Goal: Use online tool/utility: Use online tool/utility

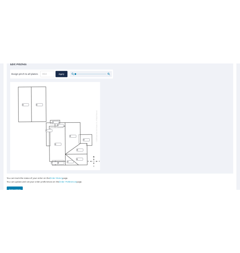
scroll to position [169, 0]
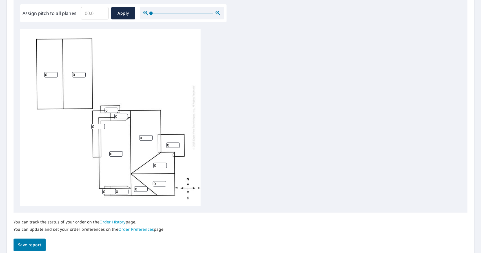
click at [98, 14] on input "Assign pitch to all planes" at bounding box center [95, 13] width 28 height 16
type input "9"
click at [133, 13] on button "Apply" at bounding box center [123, 13] width 24 height 12
type input "9"
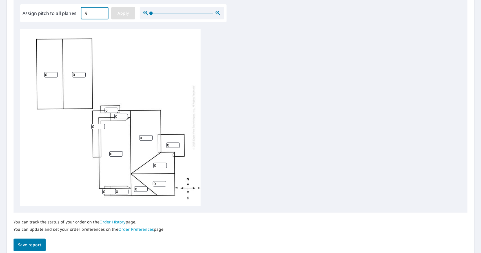
type input "9"
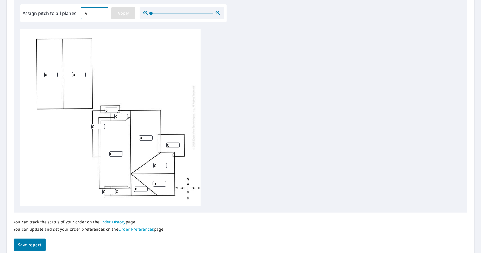
type input "9"
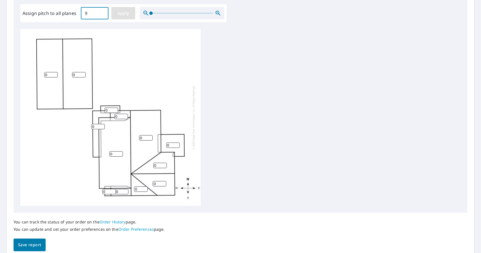
type input "9"
click at [116, 155] on input "9" at bounding box center [116, 153] width 14 height 5
click at [120, 154] on input "8" at bounding box center [116, 153] width 14 height 5
click at [120, 154] on input "7" at bounding box center [116, 153] width 14 height 5
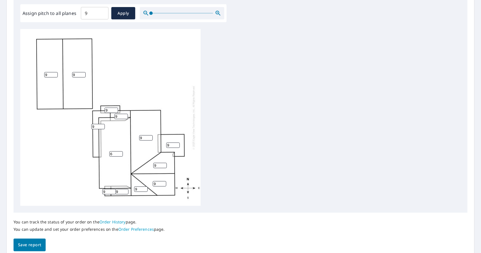
click at [120, 154] on input "6" at bounding box center [116, 153] width 14 height 5
click at [120, 154] on input "5" at bounding box center [116, 153] width 14 height 5
click at [120, 154] on input "4" at bounding box center [116, 153] width 14 height 5
click at [120, 154] on input "3" at bounding box center [116, 153] width 14 height 5
click at [120, 154] on input "2" at bounding box center [116, 153] width 14 height 5
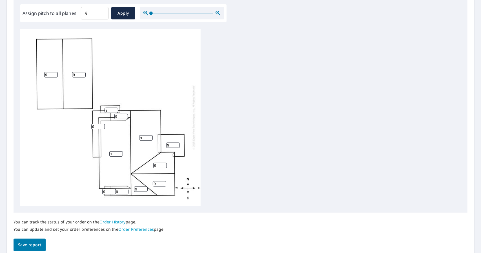
type input "1"
click at [120, 154] on input "1" at bounding box center [116, 153] width 14 height 5
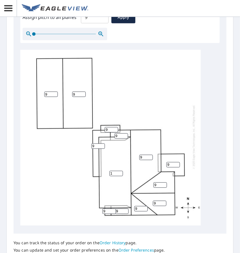
scroll to position [282, 0]
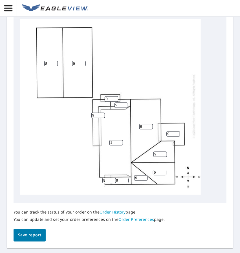
click at [53, 61] on input "8" at bounding box center [51, 63] width 14 height 5
click at [53, 61] on input "7" at bounding box center [51, 63] width 14 height 5
click at [54, 61] on input "6" at bounding box center [51, 63] width 14 height 5
type input "5"
click at [54, 61] on input "5" at bounding box center [51, 63] width 14 height 5
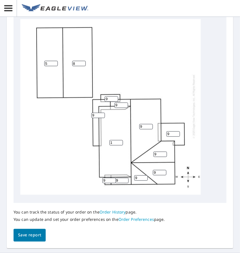
click at [83, 61] on input "8" at bounding box center [79, 63] width 14 height 5
click at [83, 61] on input "7" at bounding box center [79, 63] width 14 height 5
click at [83, 61] on input "6" at bounding box center [79, 63] width 14 height 5
type input "5"
click at [83, 61] on input "5" at bounding box center [79, 63] width 14 height 5
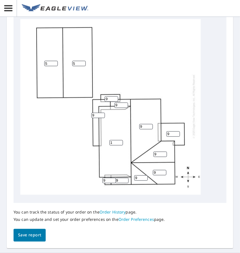
click at [172, 131] on input "9" at bounding box center [173, 133] width 14 height 5
click at [178, 131] on input "8" at bounding box center [173, 133] width 14 height 5
click at [178, 131] on input "7" at bounding box center [173, 133] width 14 height 5
click at [178, 131] on input "6" at bounding box center [173, 133] width 14 height 5
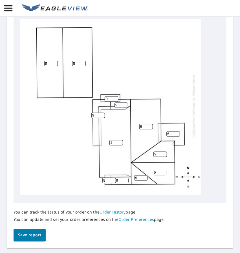
click at [178, 131] on input "5" at bounding box center [173, 133] width 14 height 5
click at [178, 131] on input "4" at bounding box center [173, 133] width 14 height 5
type input "3"
click at [178, 131] on input "3" at bounding box center [173, 133] width 14 height 5
click at [96, 113] on input "9" at bounding box center [98, 115] width 14 height 5
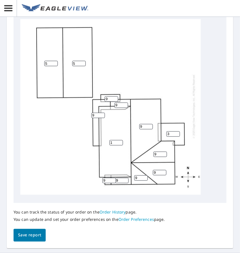
click at [96, 113] on input "9" at bounding box center [98, 115] width 14 height 5
drag, startPoint x: 96, startPoint y: 111, endPoint x: 85, endPoint y: 113, distance: 11.1
click at [85, 113] on div "1 5 5 9 9 9 3 9 9 9 9 9 9" at bounding box center [110, 106] width 180 height 177
type input "3"
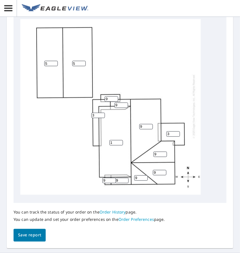
click at [59, 136] on div "1 5 5 9 9 9 3 3 9 9 9 9 9" at bounding box center [110, 106] width 180 height 177
click at [109, 96] on input "9" at bounding box center [112, 98] width 14 height 5
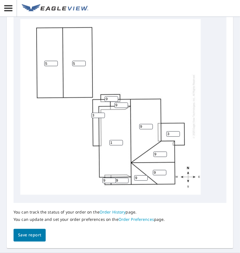
drag, startPoint x: 109, startPoint y: 95, endPoint x: 97, endPoint y: 94, distance: 12.1
click at [97, 94] on div "1 5 5 9 9 9 3 3 9 9 9 9 9" at bounding box center [110, 106] width 180 height 177
type input "3"
click at [64, 151] on div "1 5 5 9 9 9 3 3 9 9 9 3 9" at bounding box center [110, 106] width 180 height 177
click at [35, 235] on span "Save report" at bounding box center [29, 235] width 23 height 7
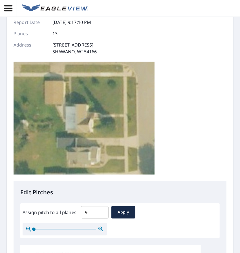
scroll to position [0, 0]
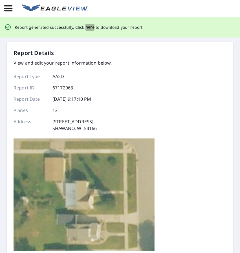
click at [90, 28] on span "here" at bounding box center [89, 27] width 9 height 7
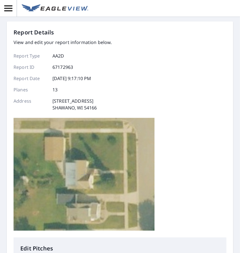
click at [140, 19] on div "Report Details View and edit your report information below. Report Type AA2D Re…" at bounding box center [120, 126] width 240 height 253
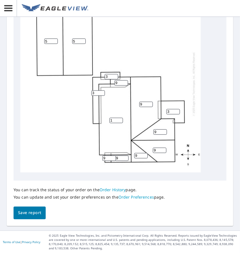
scroll to position [305, 0]
click at [50, 38] on input "5" at bounding box center [51, 40] width 14 height 5
